Goal: Check status: Check status

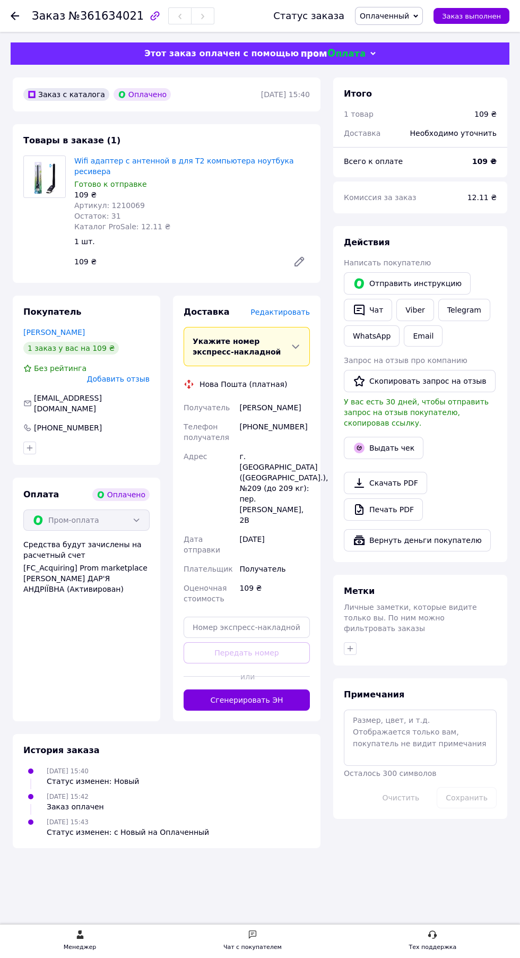
click at [18, 13] on icon at bounding box center [15, 16] width 8 height 8
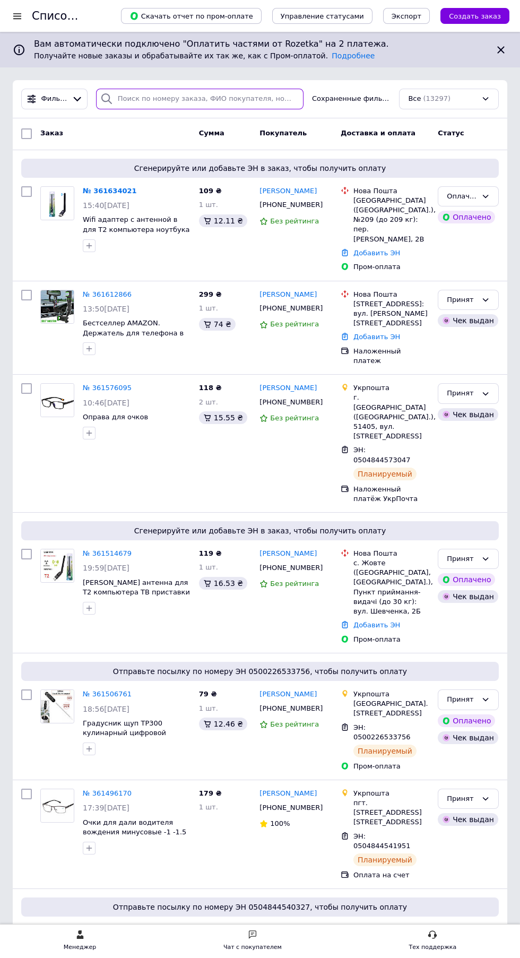
click at [143, 99] on input "search" at bounding box center [200, 99] width 208 height 21
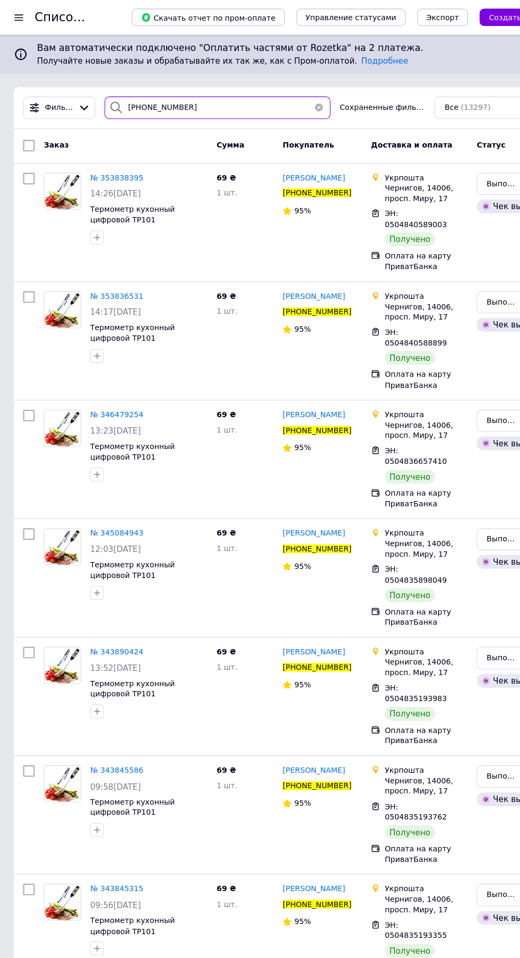
type input "+380932115711"
click at [314, 101] on div "Сохраненные фильтры:" at bounding box center [352, 99] width 88 height 10
click at [301, 104] on button "button" at bounding box center [292, 99] width 21 height 21
